Goal: Find specific page/section: Find specific page/section

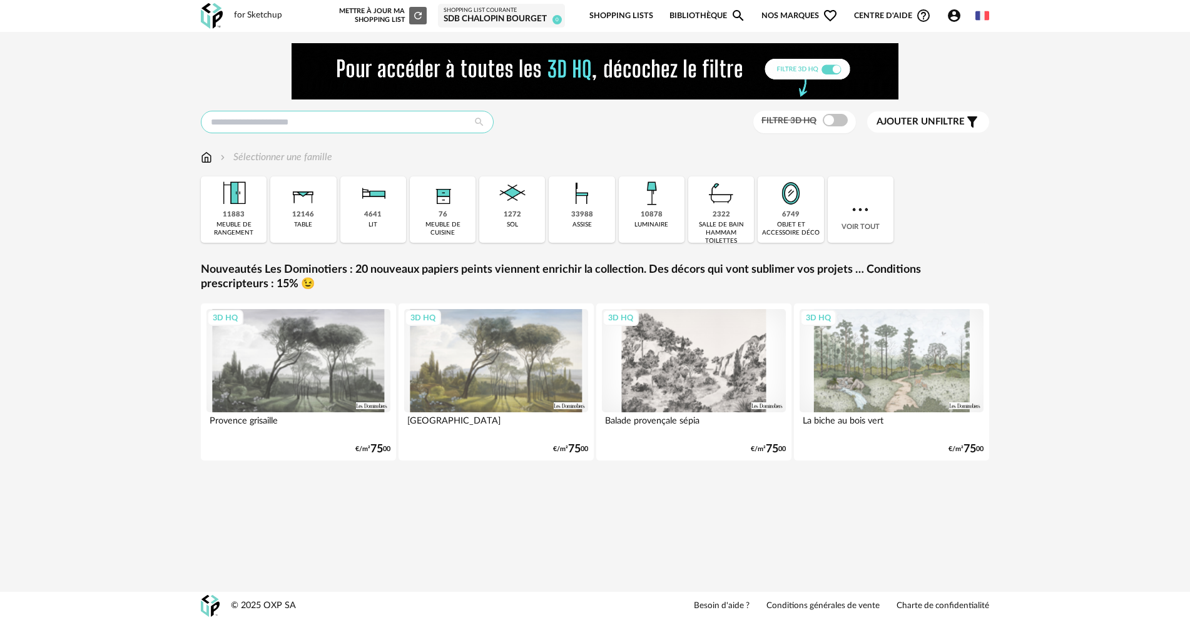
click at [359, 126] on input "text" at bounding box center [347, 122] width 293 height 23
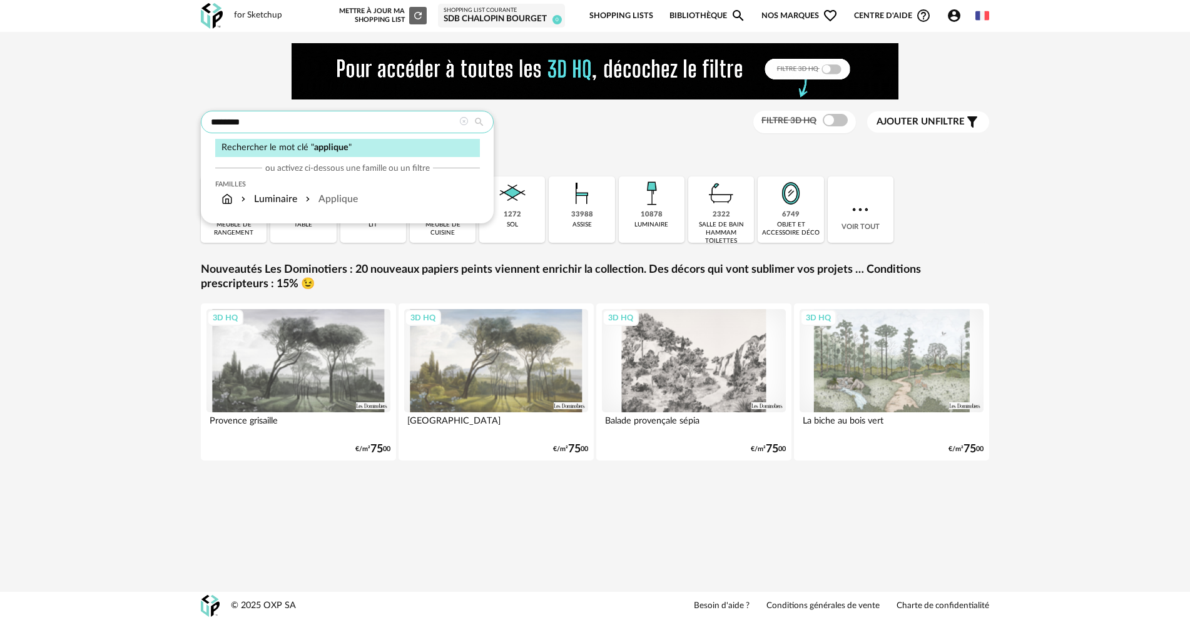
type input "********"
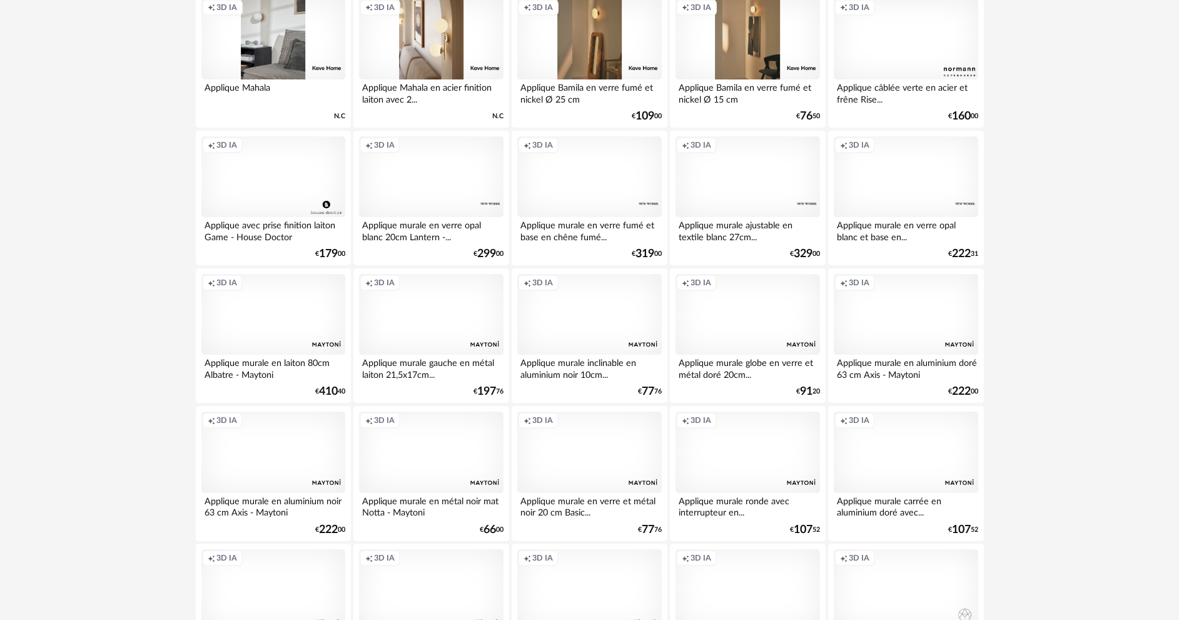
scroll to position [2458, 0]
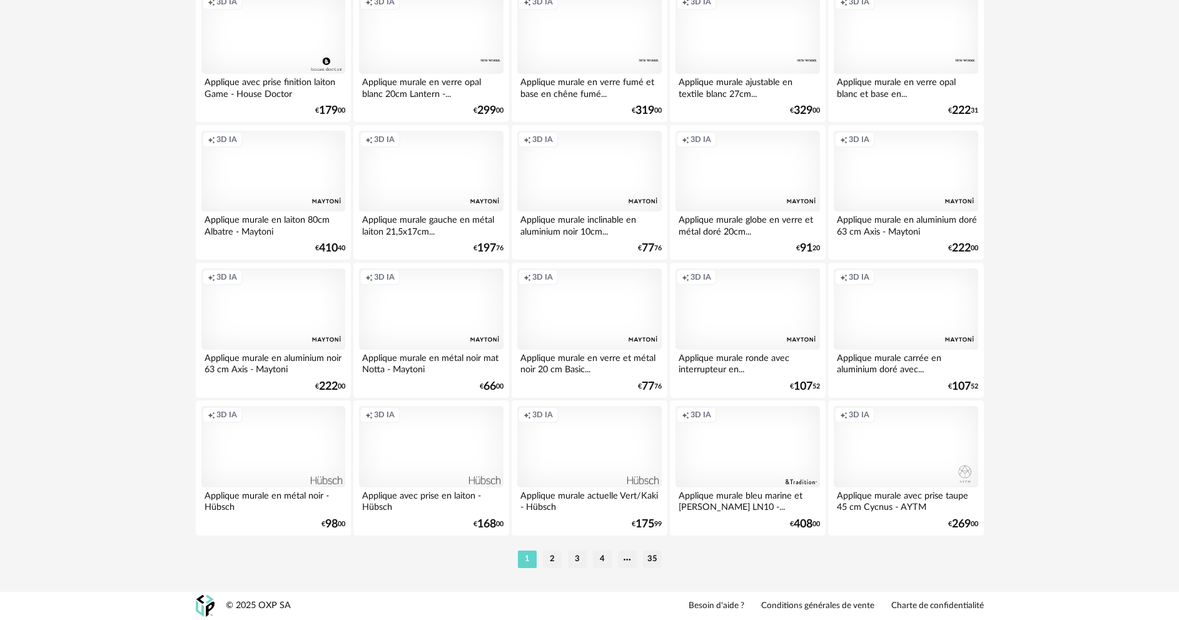
click at [554, 564] on li "2" at bounding box center [552, 560] width 19 height 18
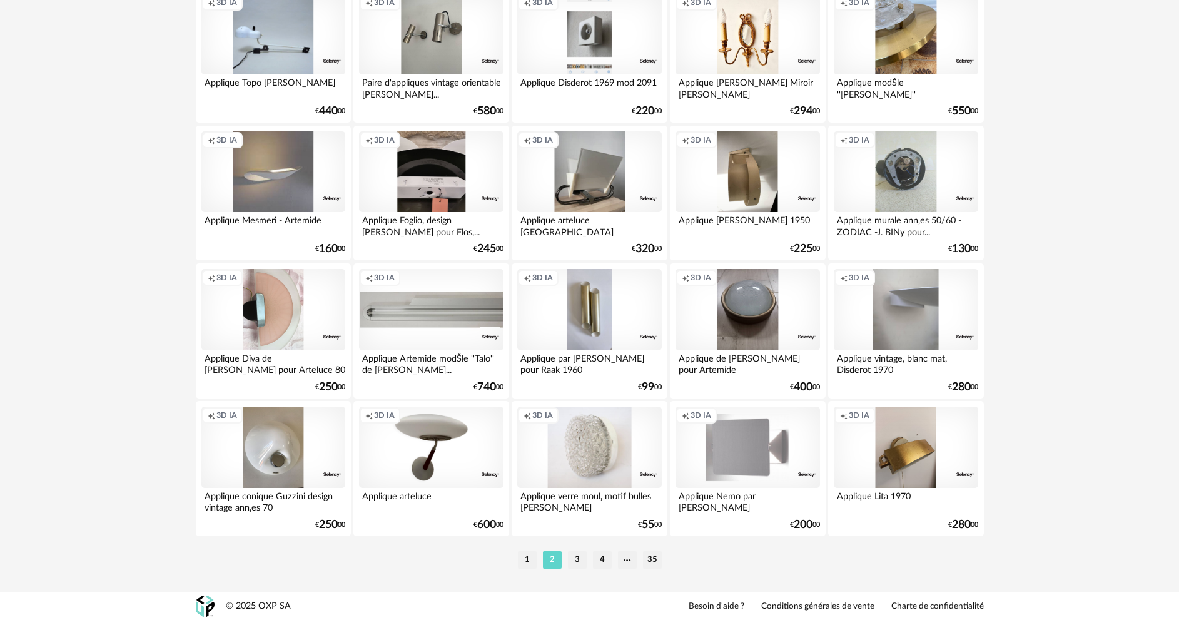
scroll to position [2458, 0]
click at [573, 559] on li "3" at bounding box center [577, 560] width 19 height 18
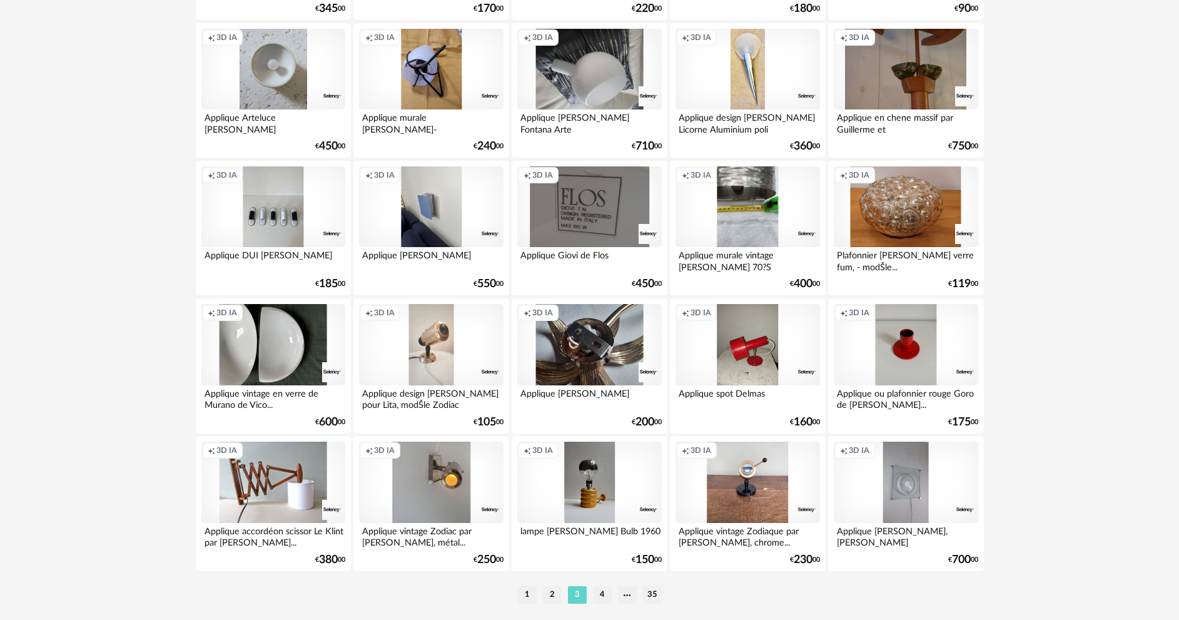
scroll to position [2458, 0]
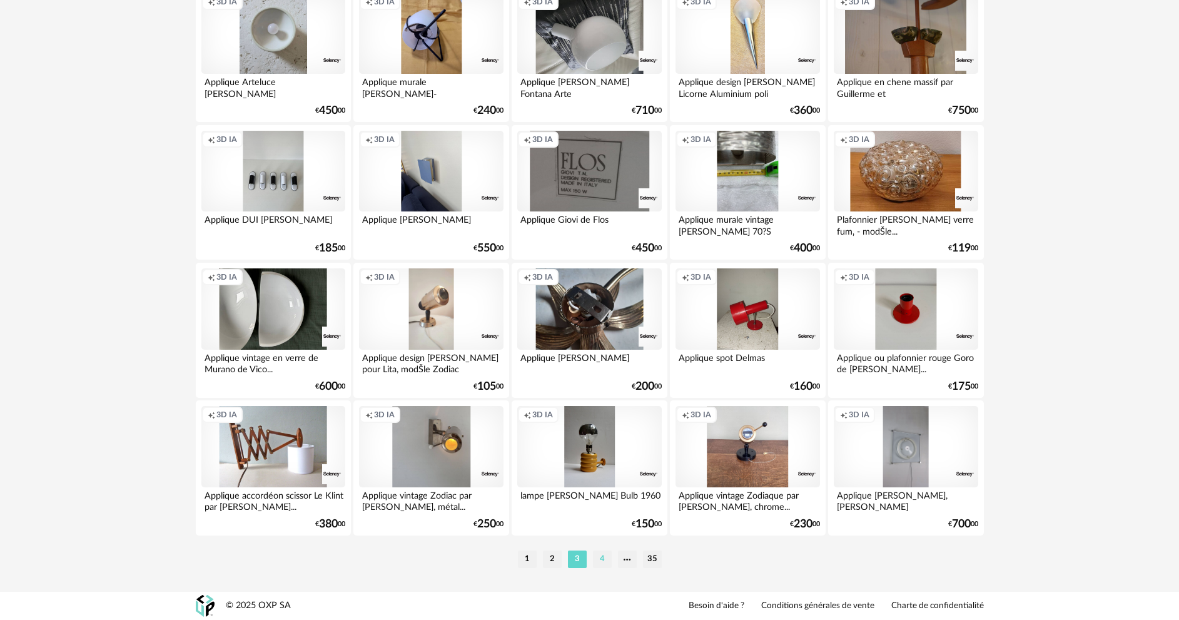
click at [598, 561] on li "4" at bounding box center [602, 560] width 19 height 18
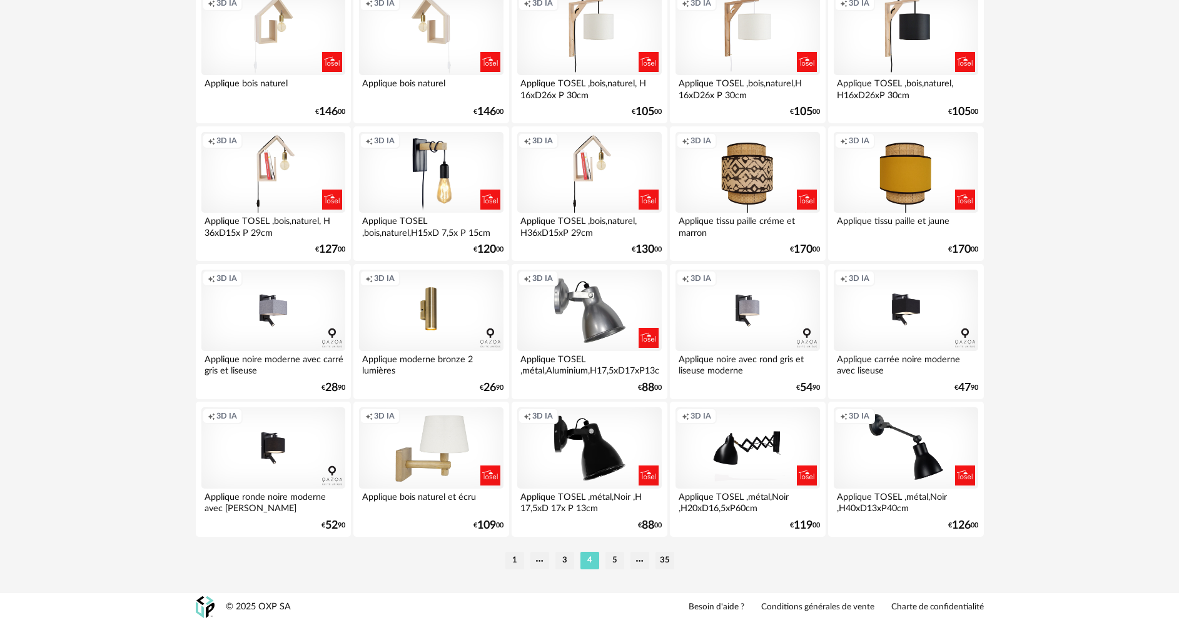
scroll to position [2458, 0]
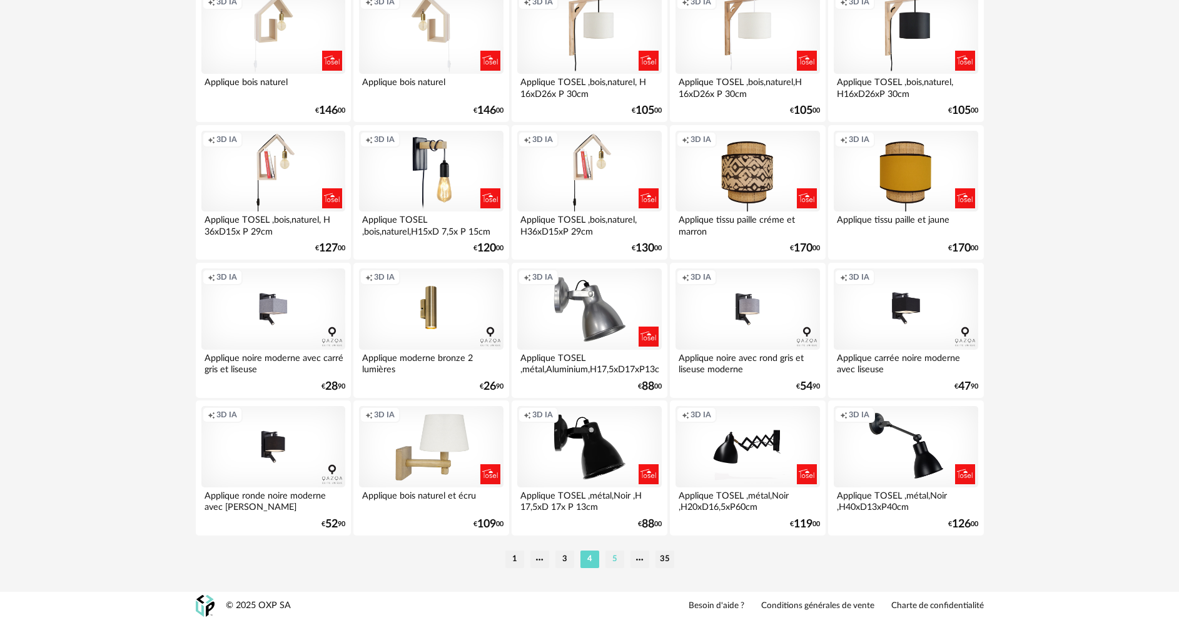
click at [612, 564] on li "5" at bounding box center [615, 560] width 19 height 18
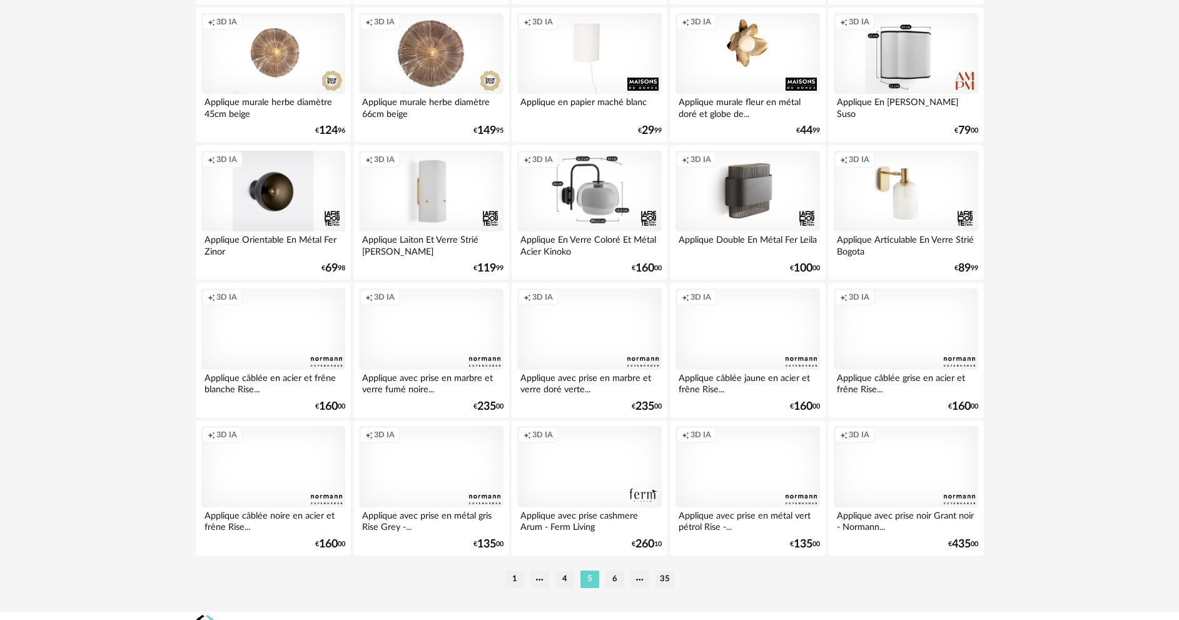
scroll to position [2458, 0]
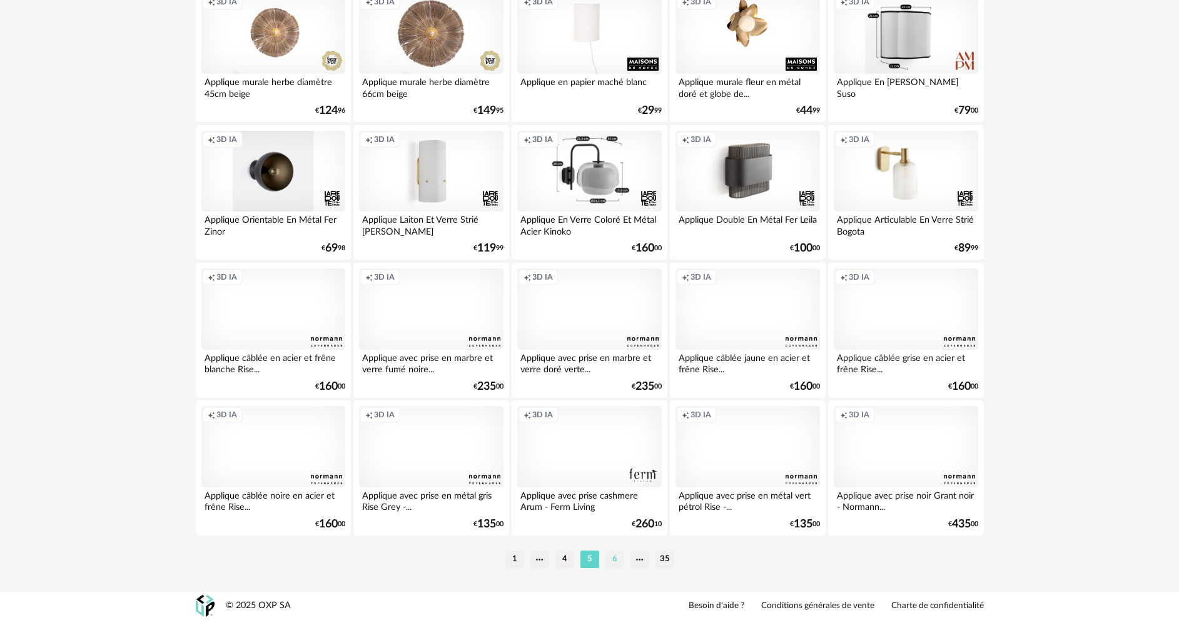
click at [613, 562] on li "6" at bounding box center [615, 560] width 19 height 18
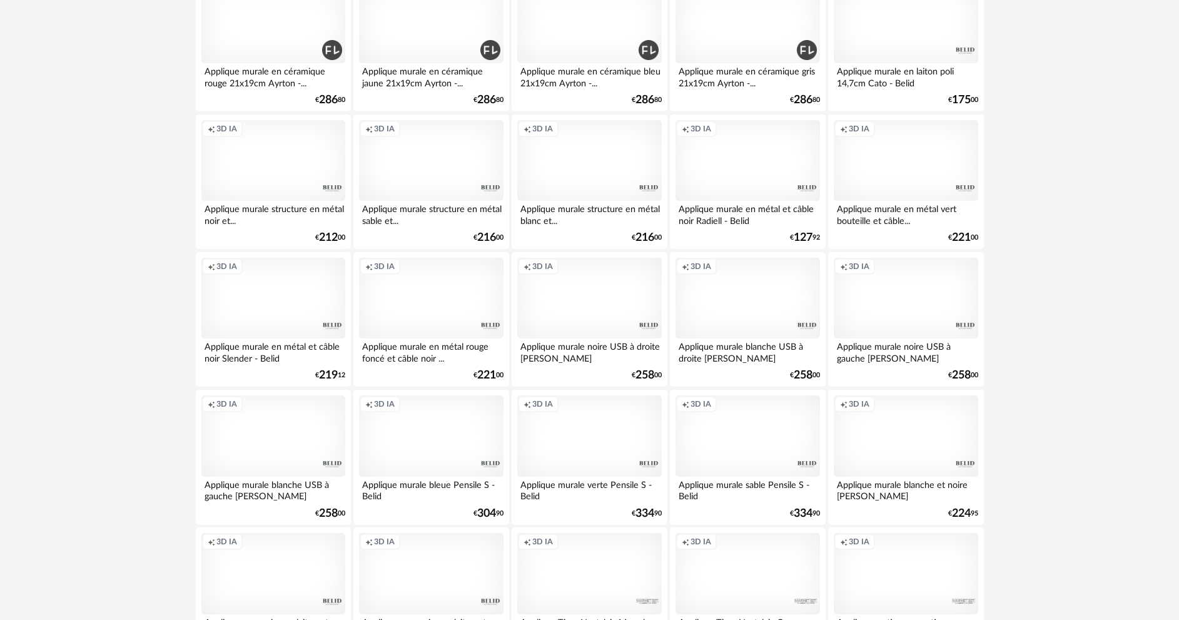
scroll to position [2458, 0]
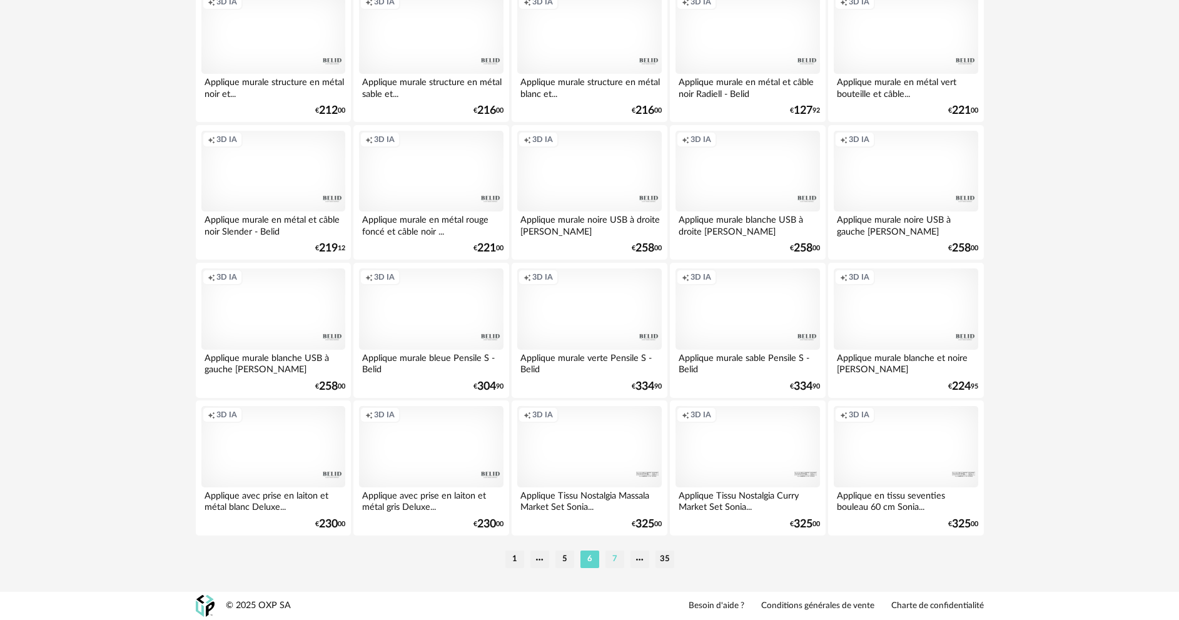
click at [618, 564] on li "7" at bounding box center [615, 560] width 19 height 18
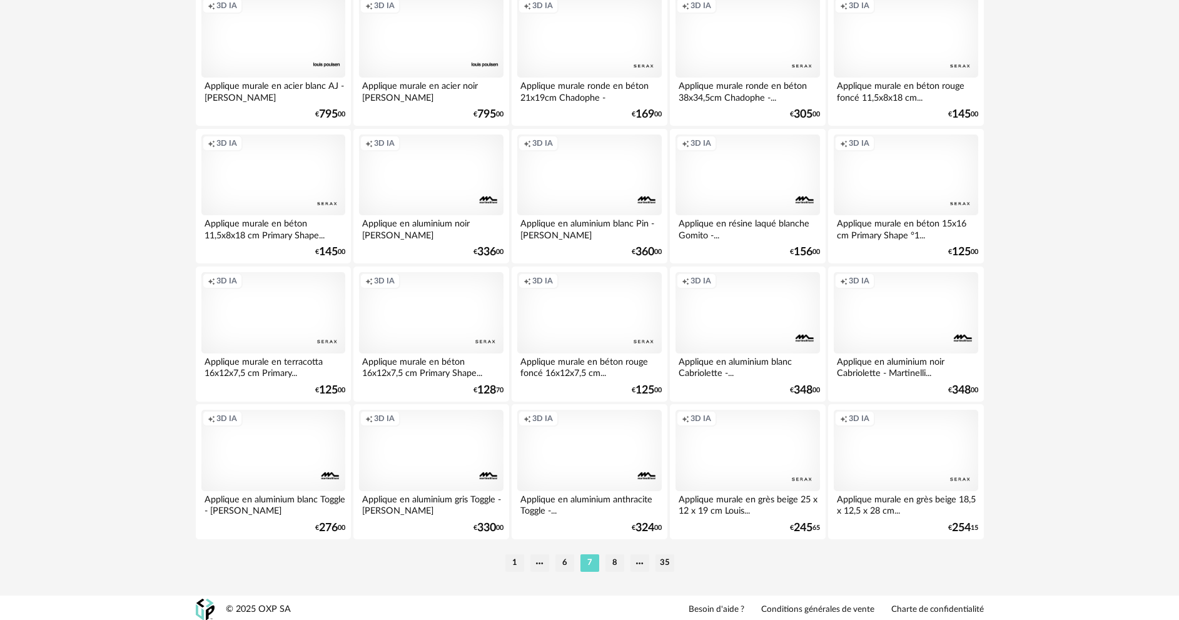
scroll to position [2458, 0]
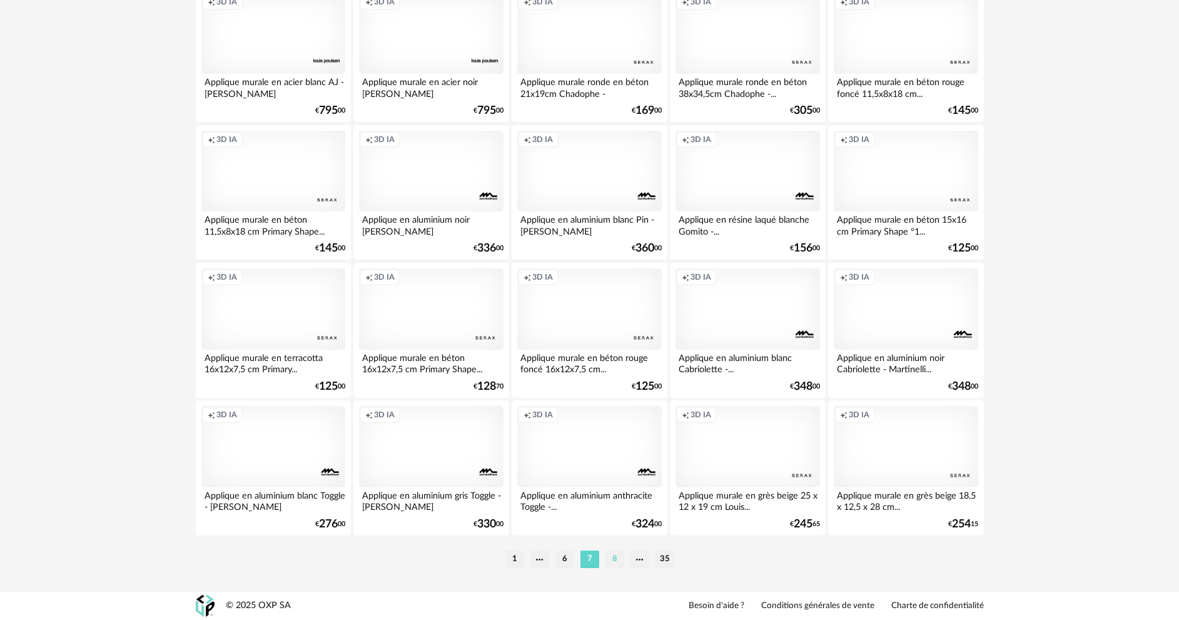
click at [618, 560] on li "8" at bounding box center [615, 560] width 19 height 18
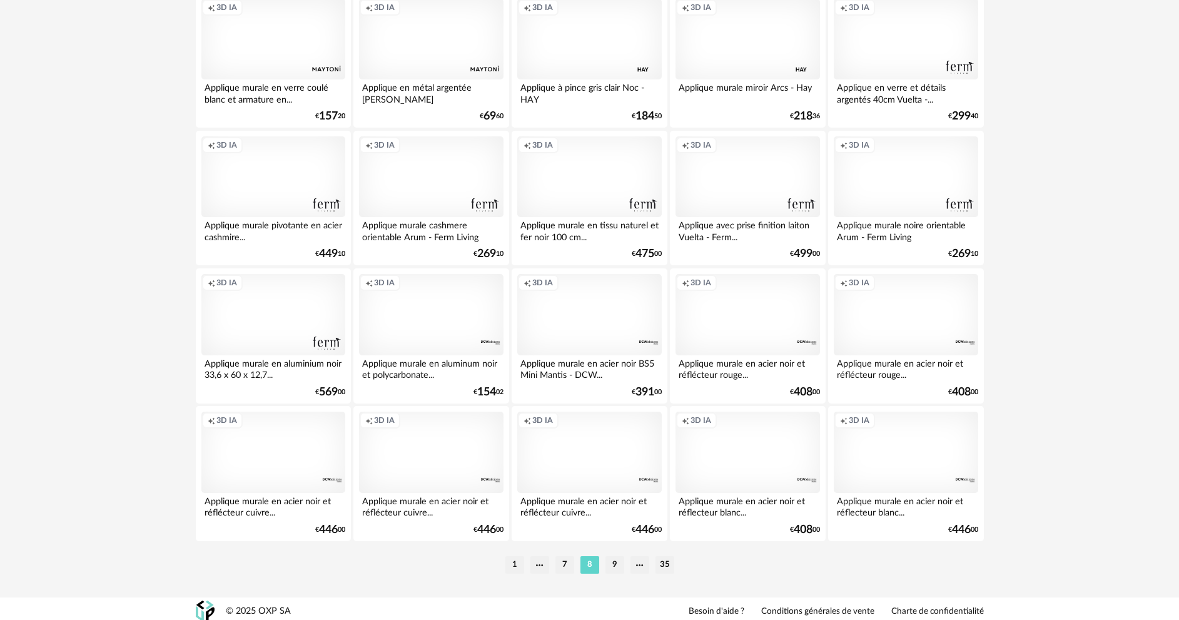
scroll to position [2458, 0]
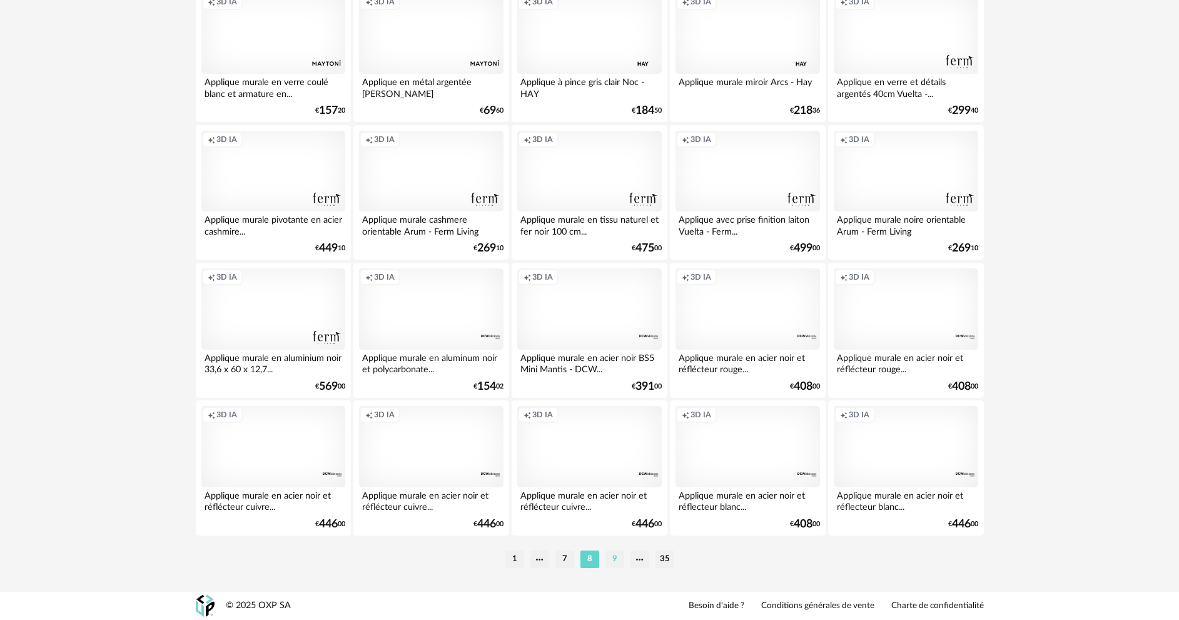
click at [618, 559] on li "9" at bounding box center [615, 560] width 19 height 18
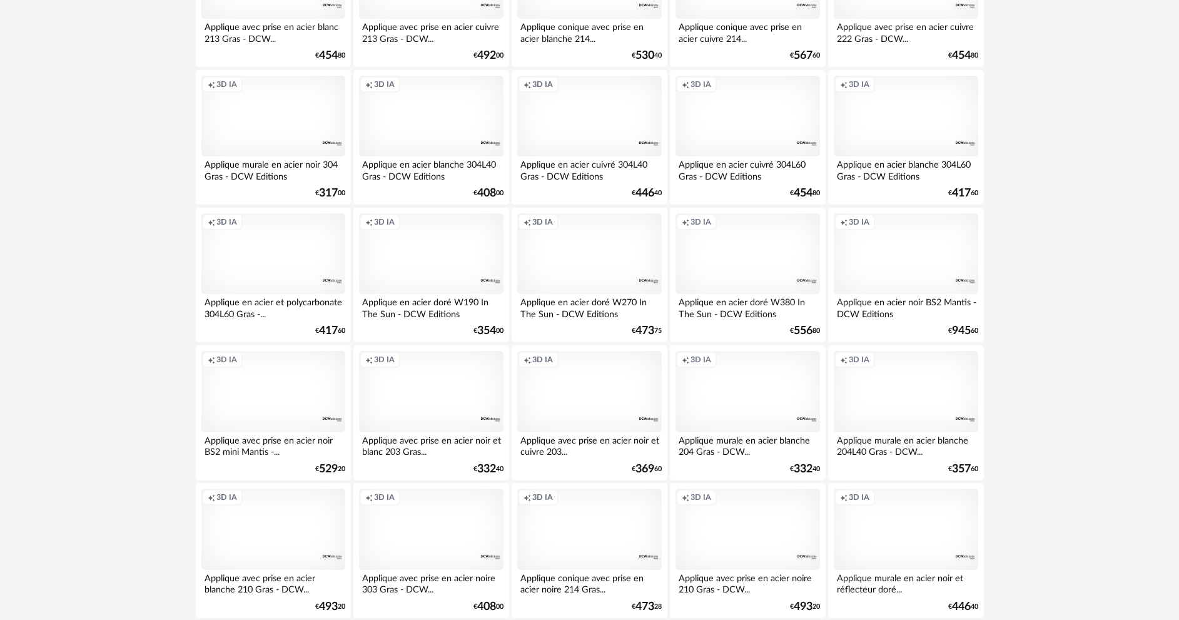
scroll to position [2458, 0]
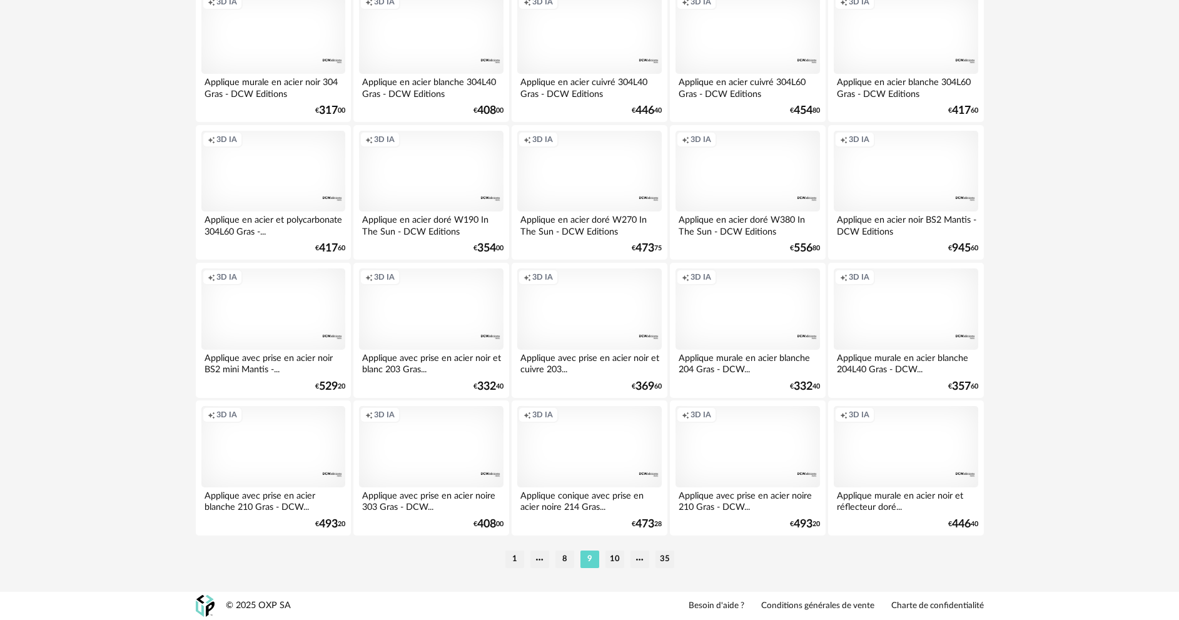
click at [618, 559] on li "10" at bounding box center [615, 560] width 19 height 18
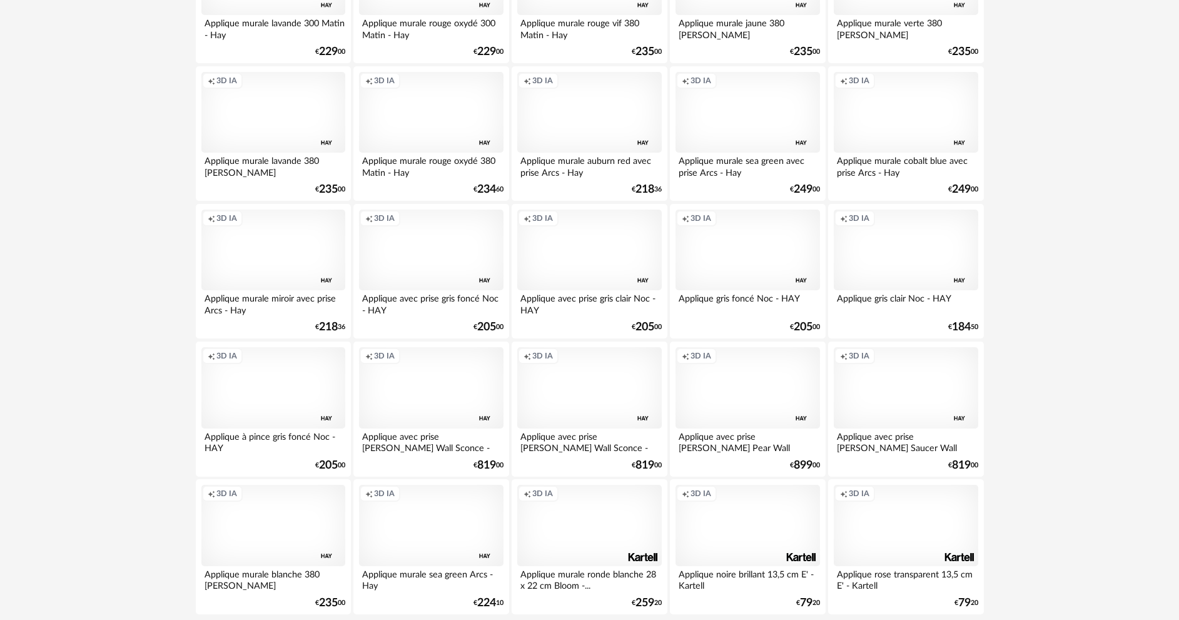
scroll to position [2458, 0]
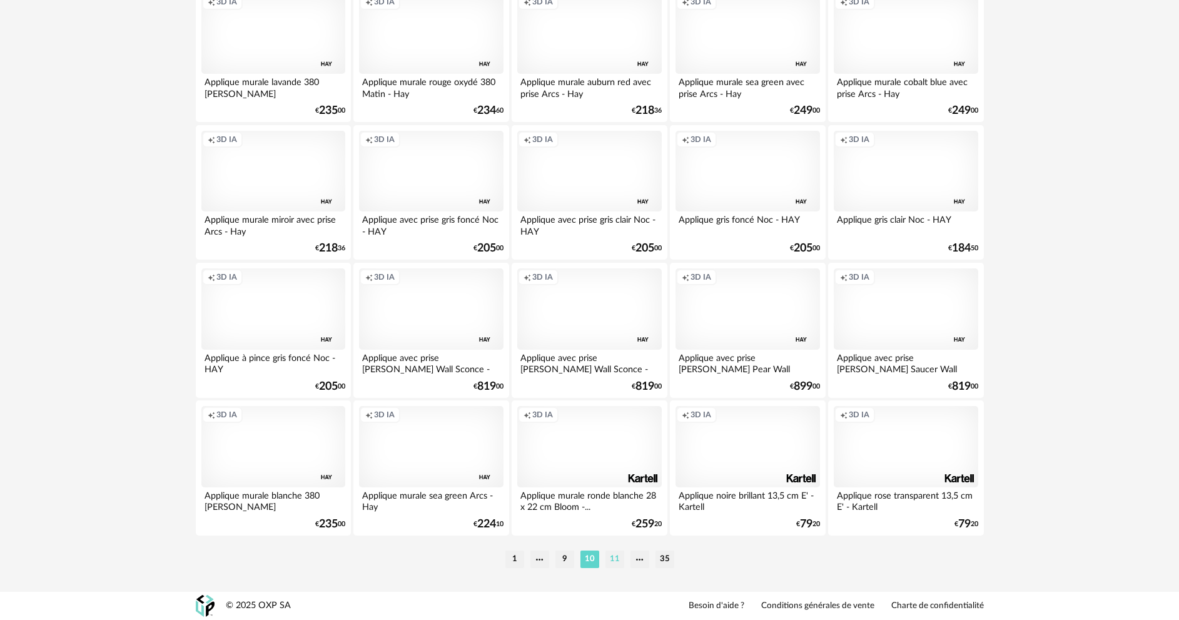
click at [619, 563] on li "11" at bounding box center [615, 560] width 19 height 18
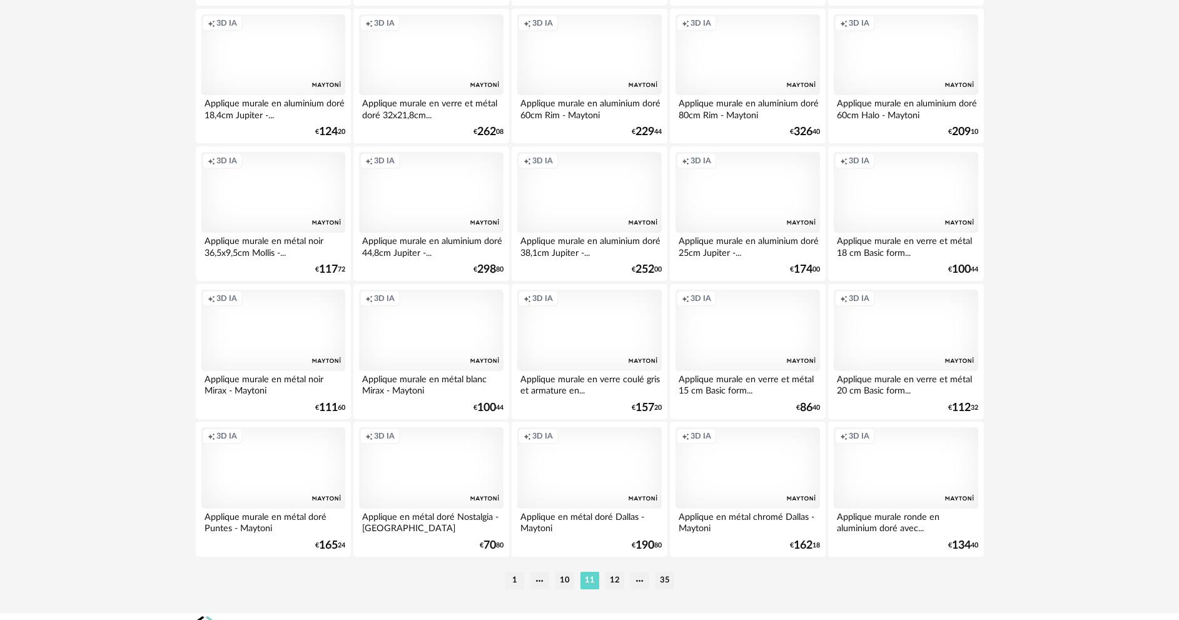
scroll to position [2458, 0]
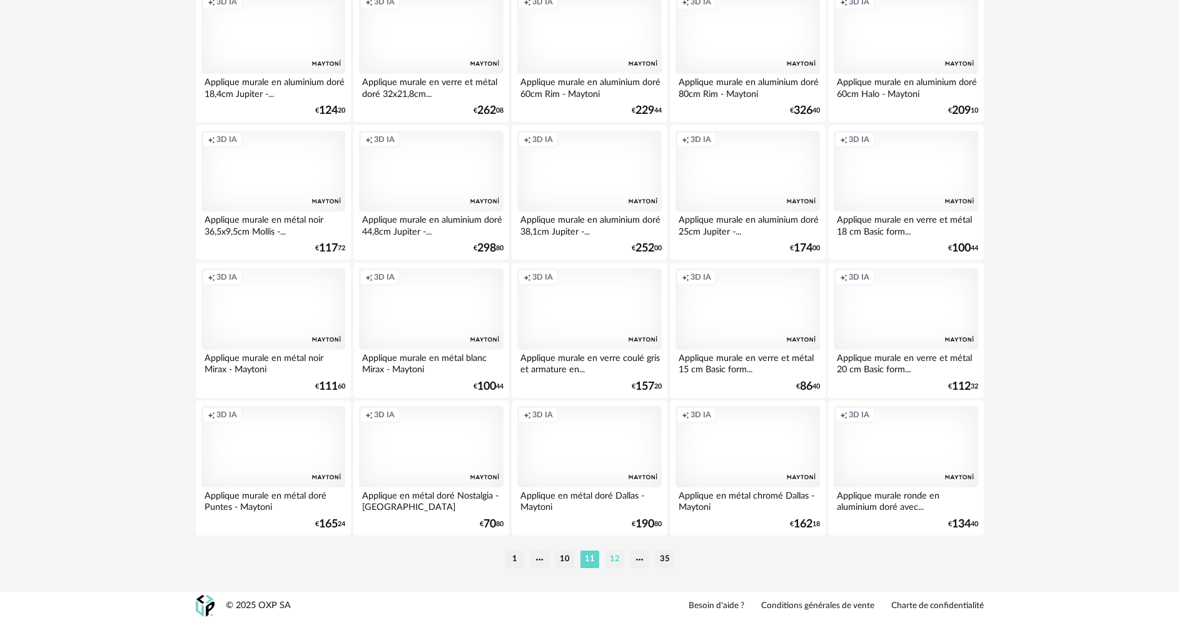
click at [611, 556] on li "12" at bounding box center [615, 560] width 19 height 18
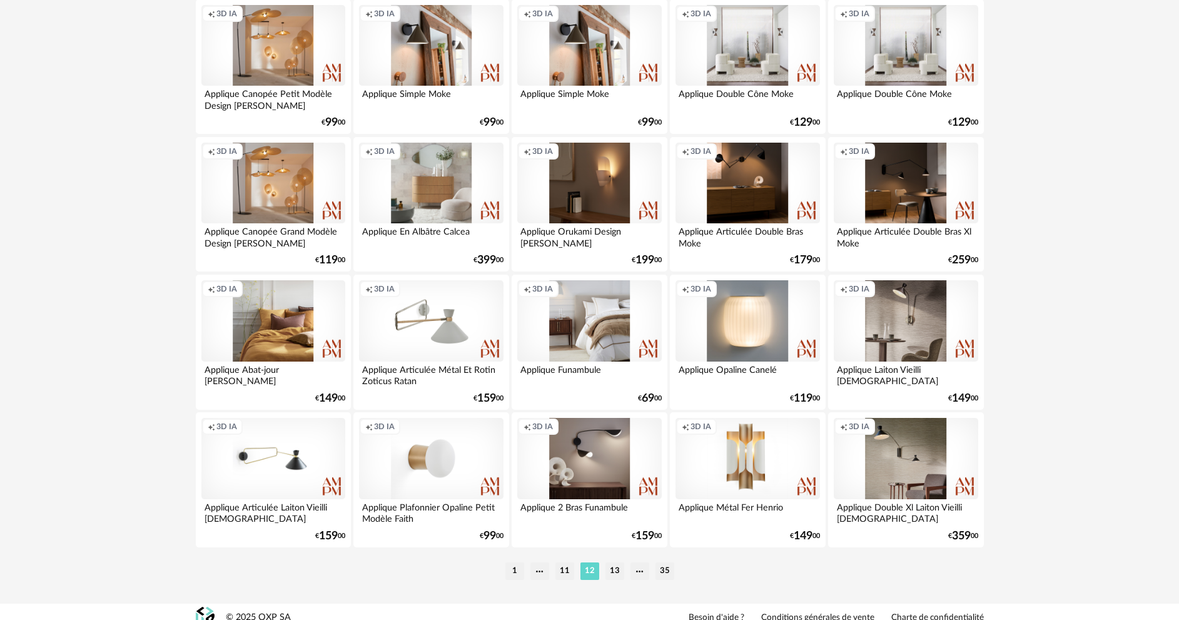
scroll to position [2458, 0]
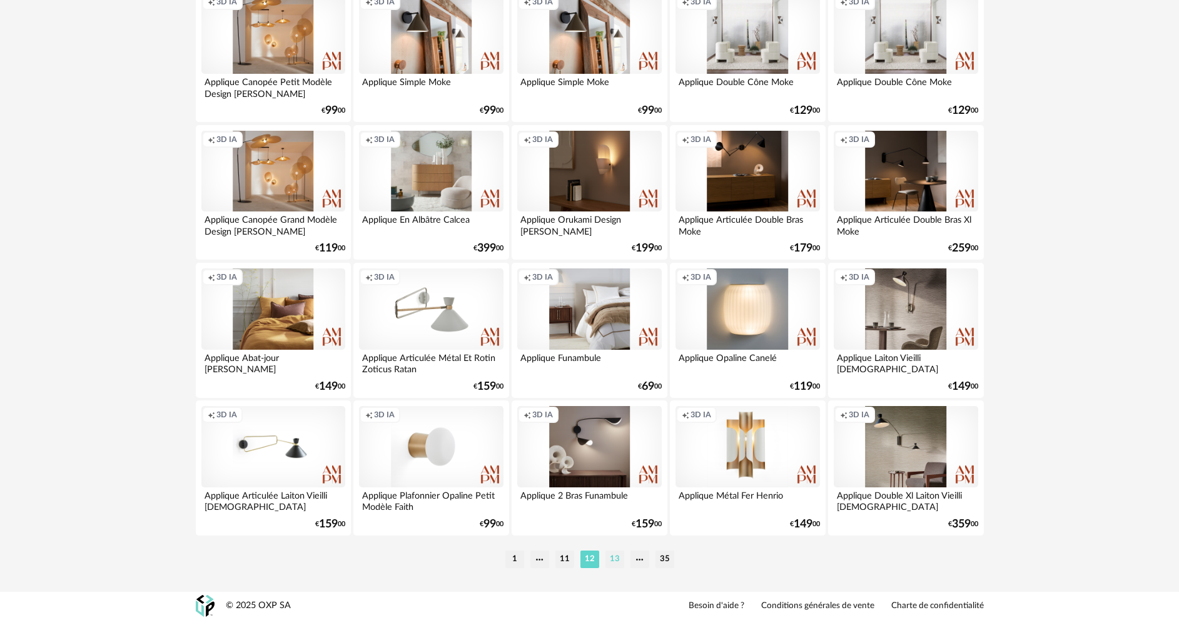
click at [611, 556] on li "13" at bounding box center [615, 560] width 19 height 18
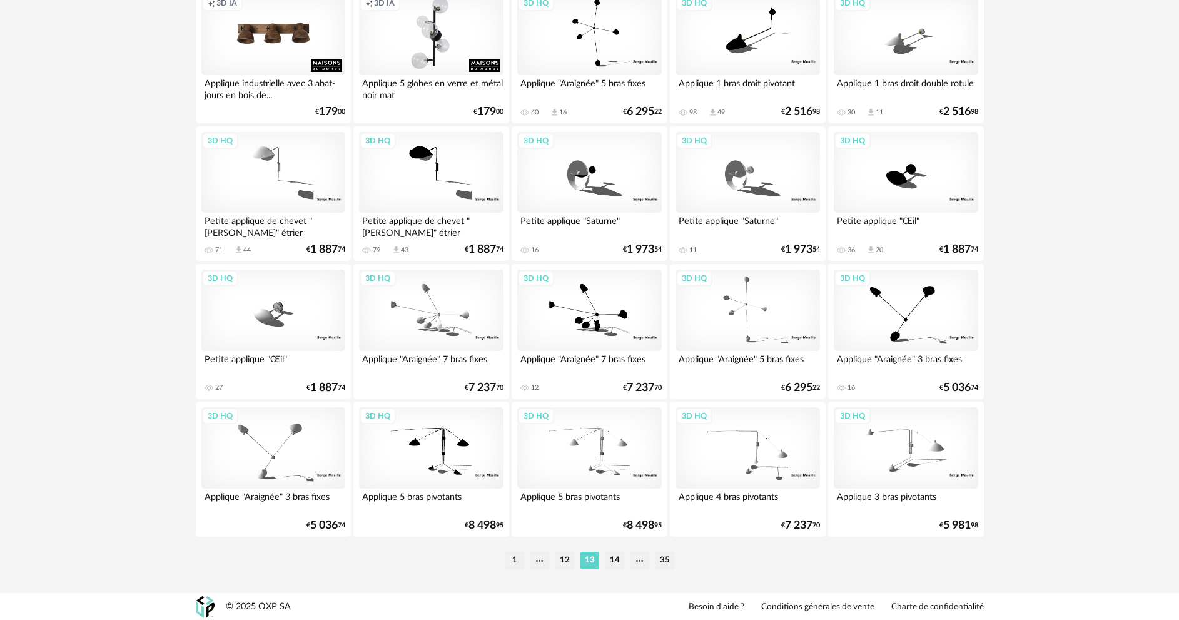
scroll to position [2458, 0]
click at [611, 556] on li "14" at bounding box center [615, 560] width 19 height 18
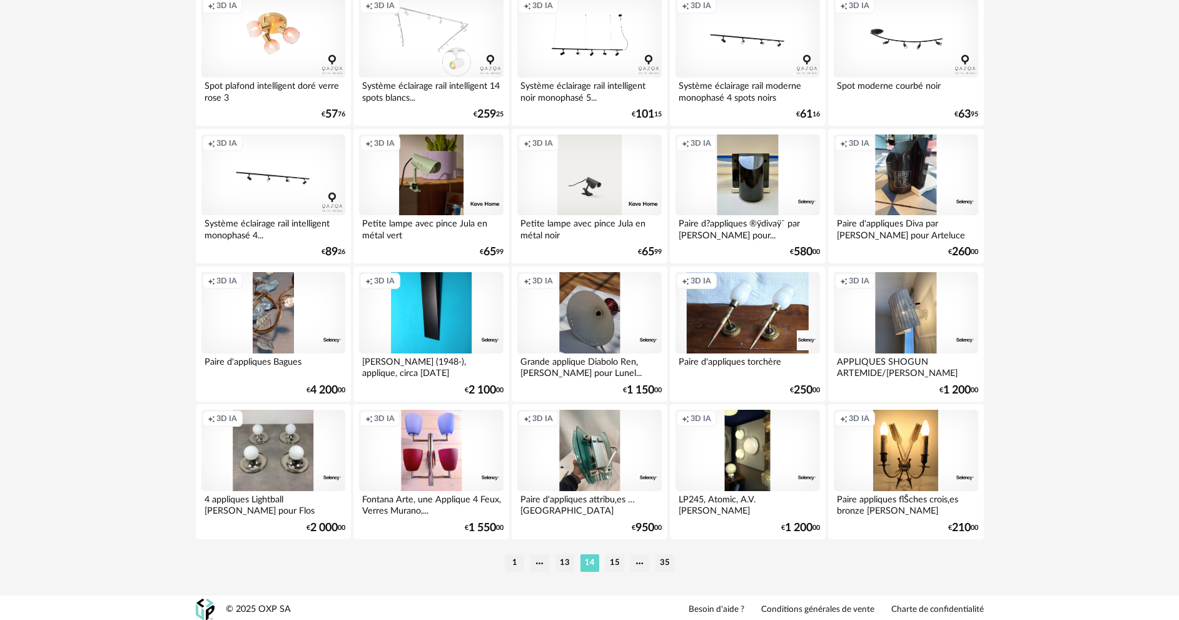
scroll to position [2458, 0]
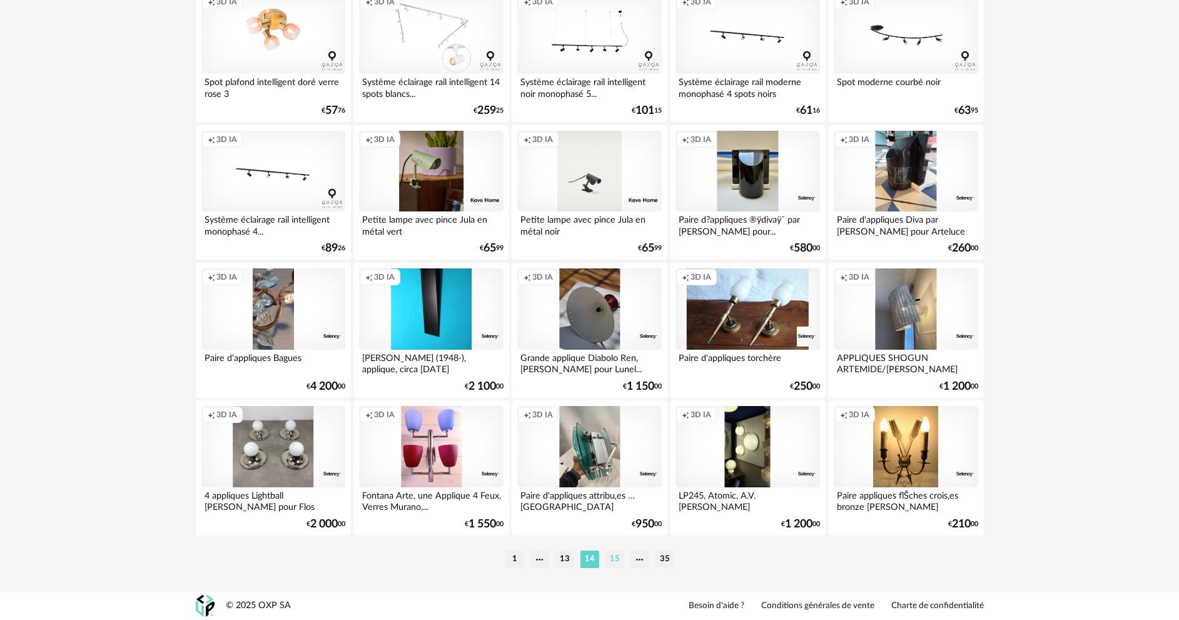
click at [614, 561] on li "15" at bounding box center [615, 560] width 19 height 18
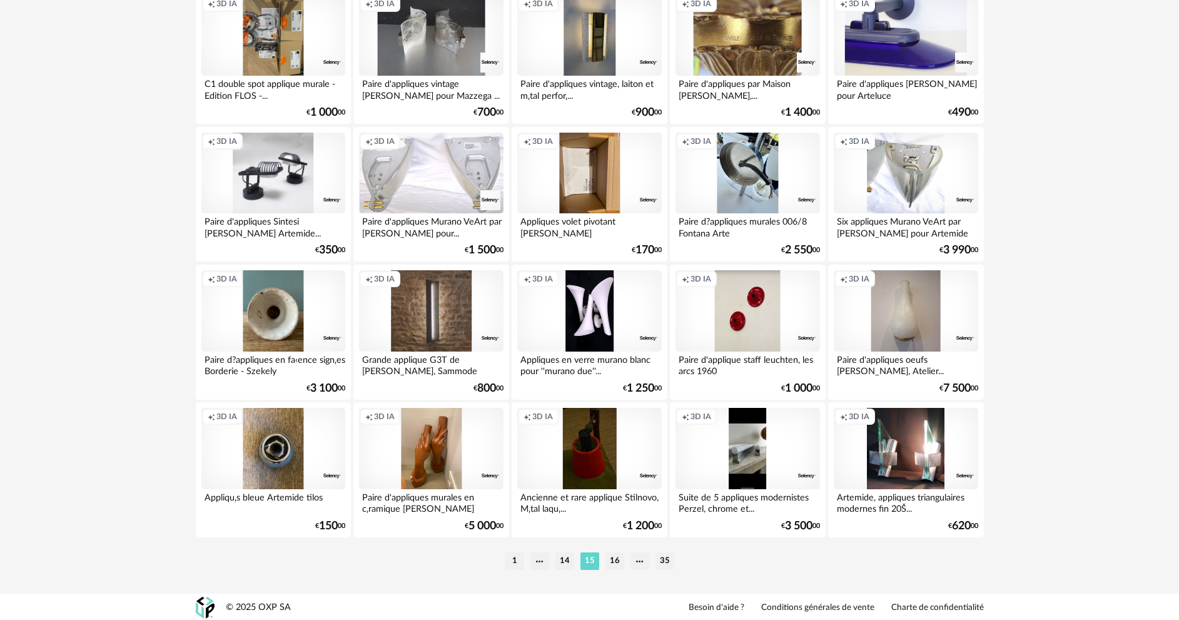
scroll to position [2458, 0]
